Goal: Task Accomplishment & Management: Use online tool/utility

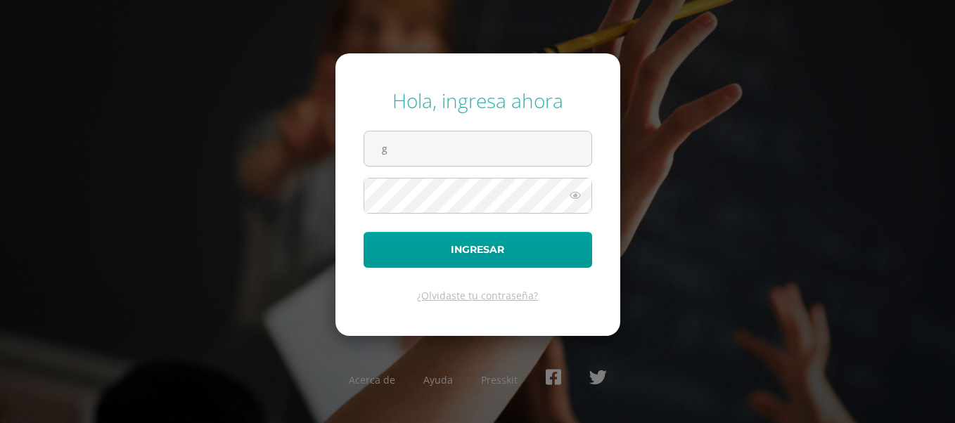
type input "[DOMAIN_NAME][EMAIL_ADDRESS][DOMAIN_NAME]"
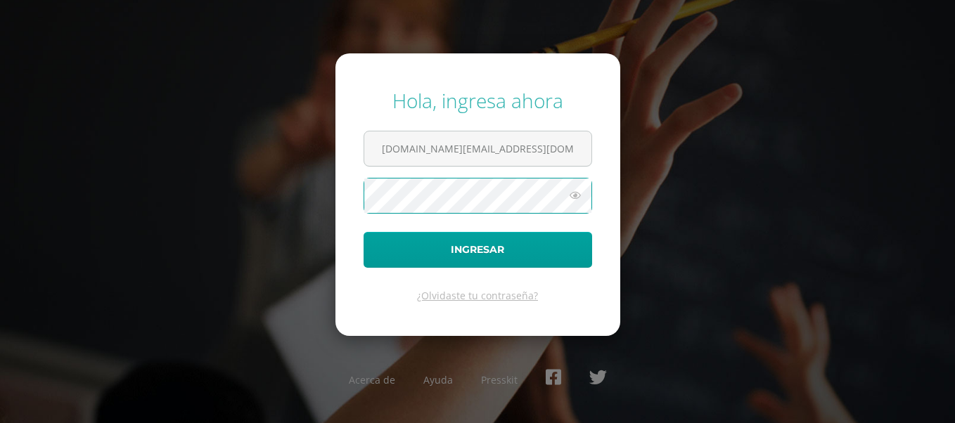
click at [364, 232] on button "Ingresar" at bounding box center [478, 250] width 229 height 36
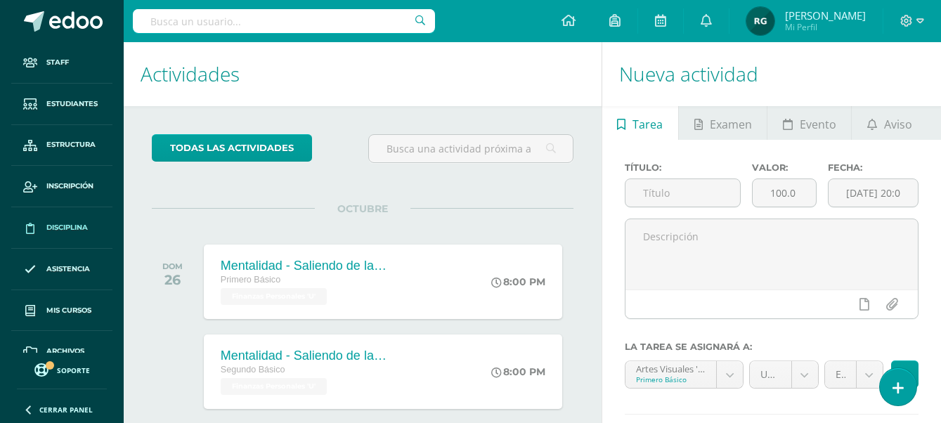
scroll to position [61, 0]
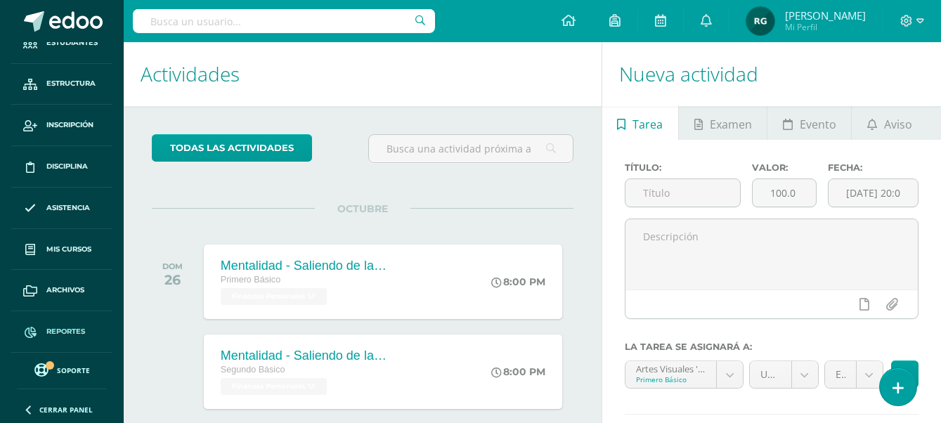
click at [70, 333] on span "Reportes" at bounding box center [65, 331] width 39 height 11
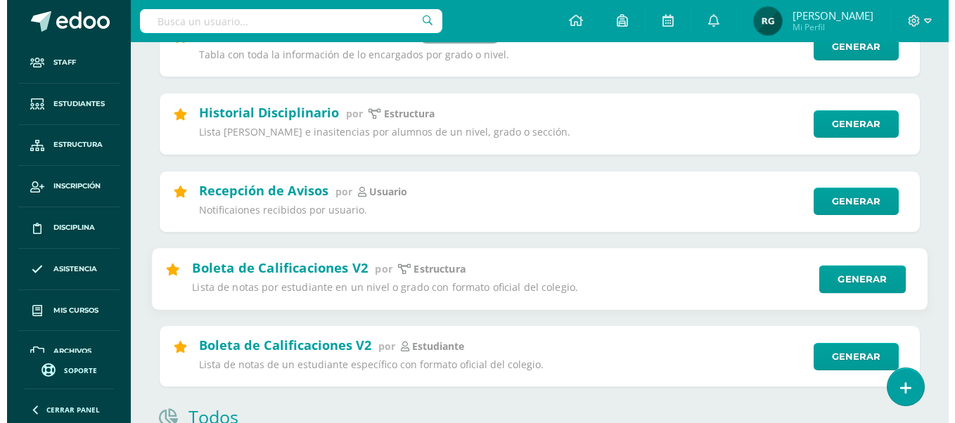
scroll to position [615, 0]
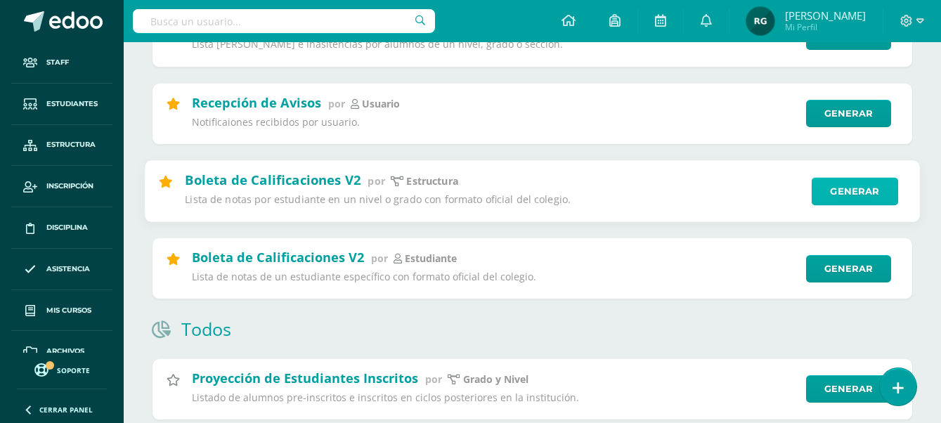
click at [854, 195] on link "Generar" at bounding box center [855, 191] width 86 height 28
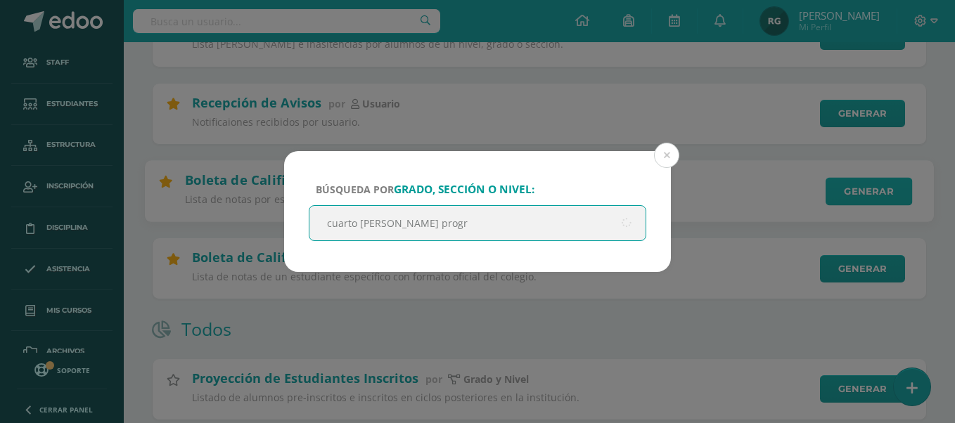
type input "cuarto bach progra"
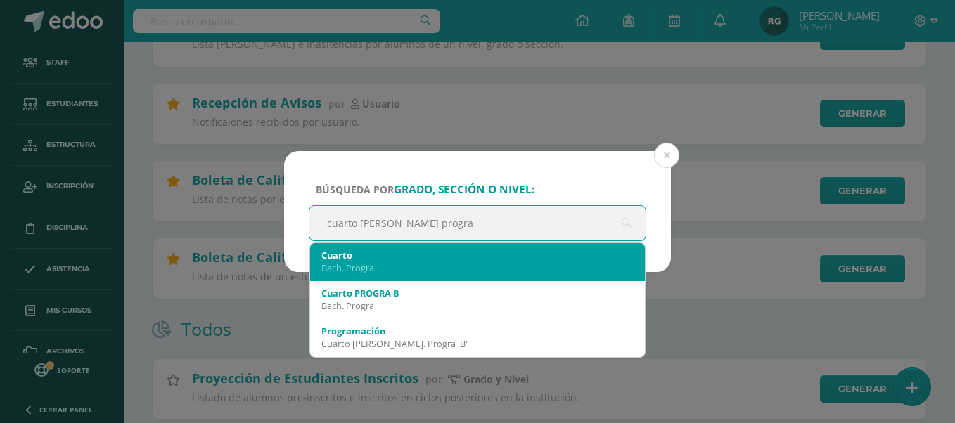
click at [465, 274] on div "Bach. Progra" at bounding box center [477, 268] width 312 height 13
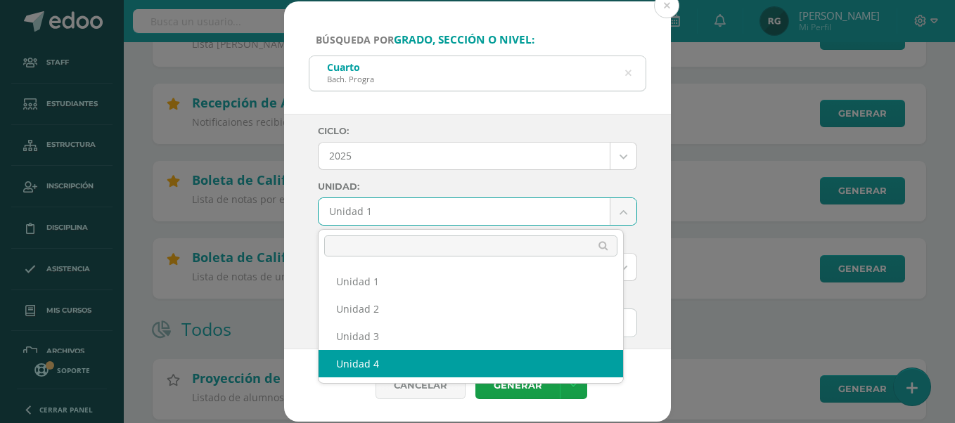
select select "Unidad 4"
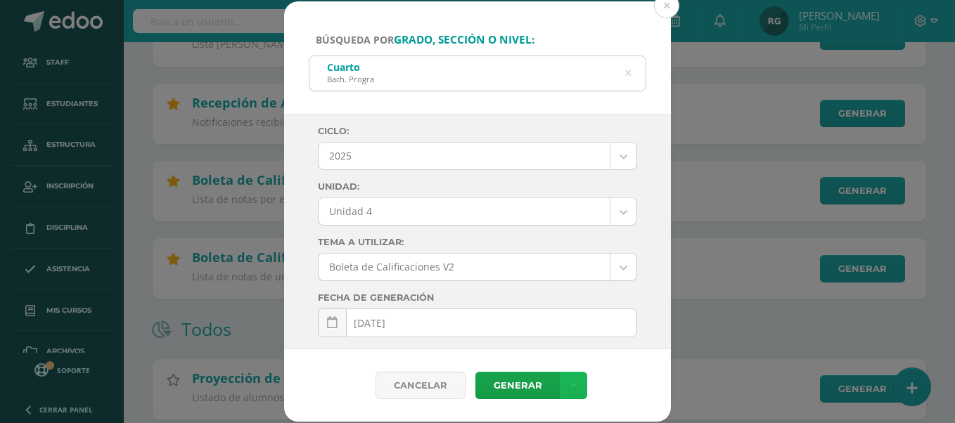
click at [573, 387] on icon at bounding box center [574, 386] width 8 height 12
click at [598, 319] on link "Descargar como PDF" at bounding box center [573, 317] width 150 height 22
click at [630, 72] on icon at bounding box center [628, 74] width 6 height 36
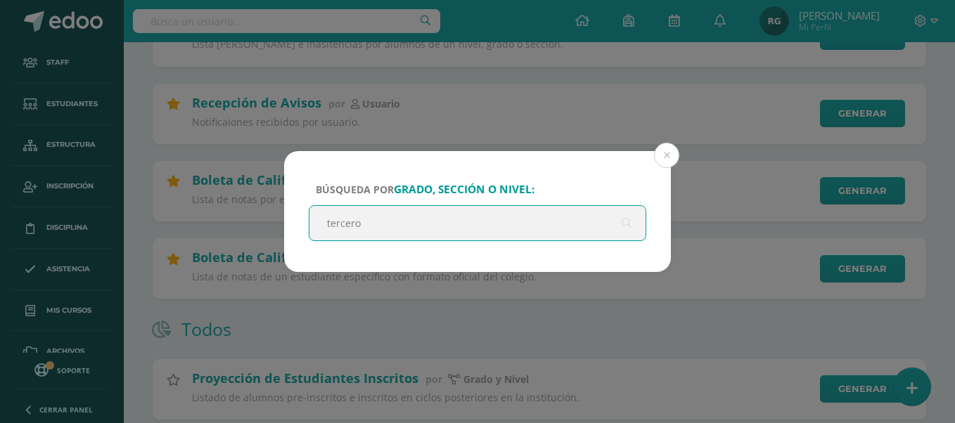
type input "tercero a"
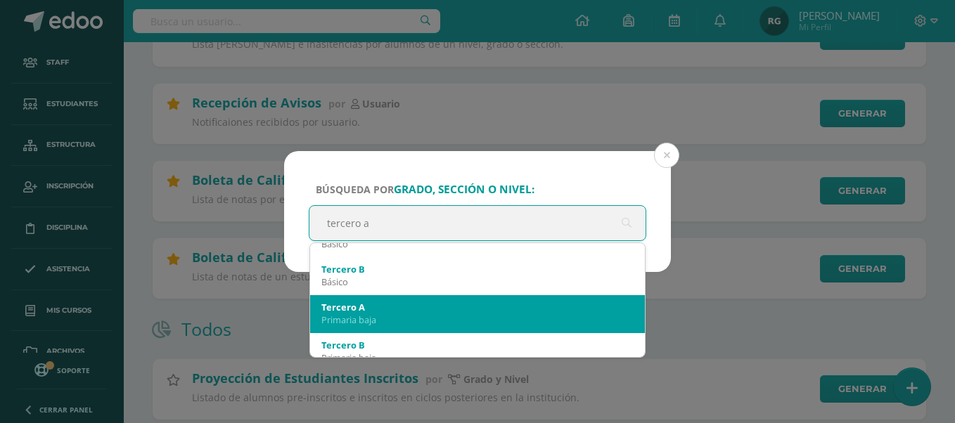
scroll to position [88, 0]
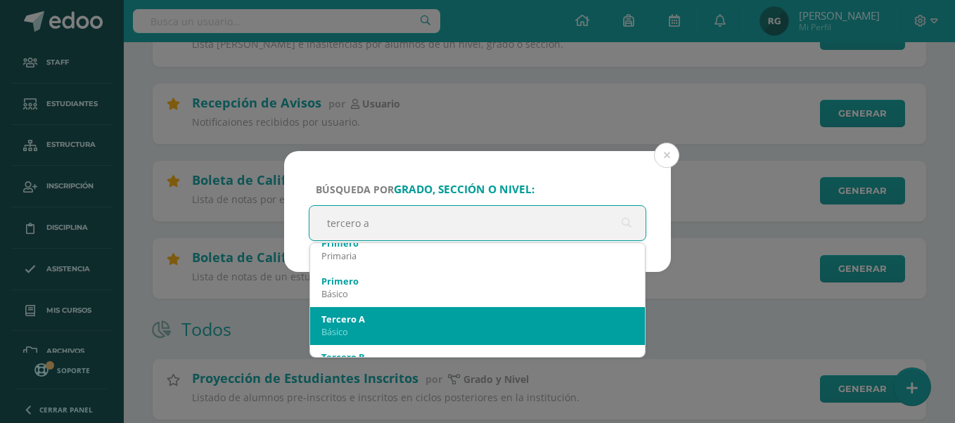
click at [445, 316] on div "Tercero A" at bounding box center [477, 319] width 312 height 13
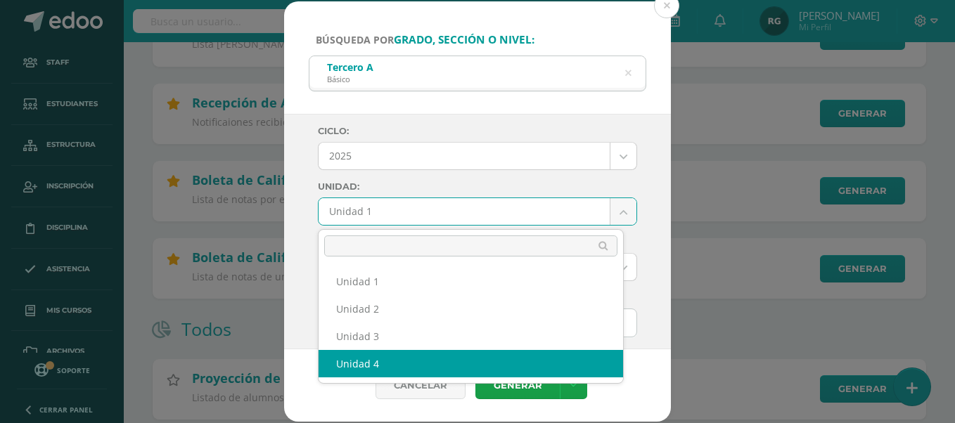
select select "Unidad 4"
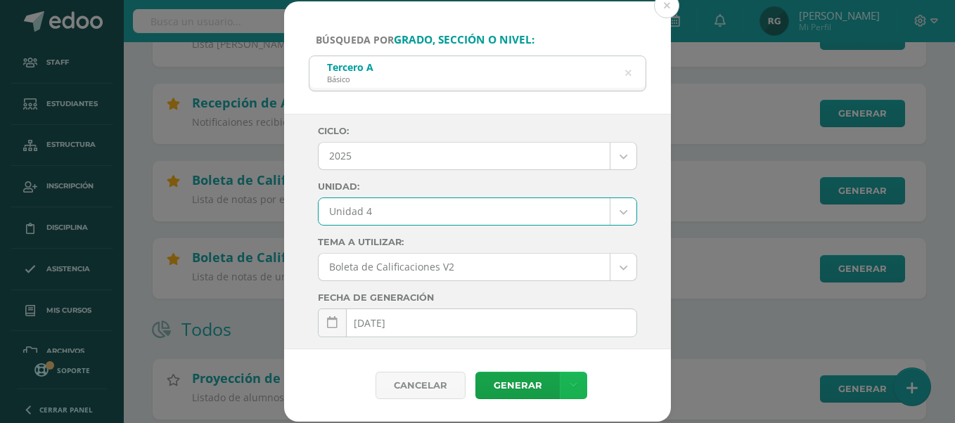
click at [576, 390] on link at bounding box center [573, 385] width 27 height 27
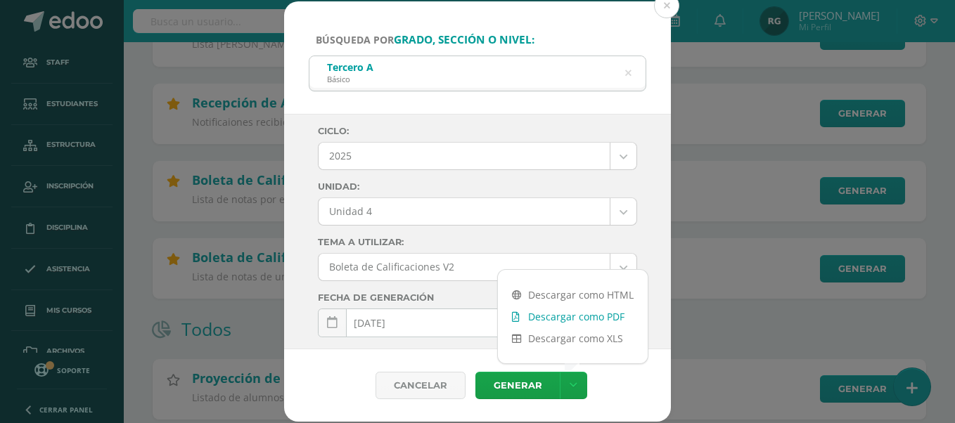
click at [618, 317] on link "Descargar como PDF" at bounding box center [573, 317] width 150 height 22
